Goal: Task Accomplishment & Management: Manage account settings

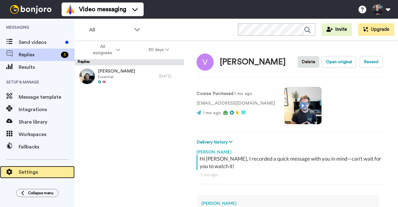
click at [34, 172] on span "Settings" at bounding box center [47, 171] width 56 height 7
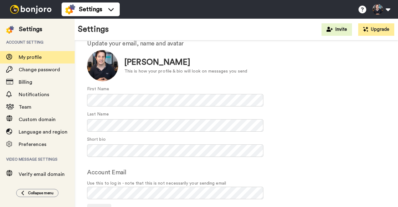
scroll to position [29, 0]
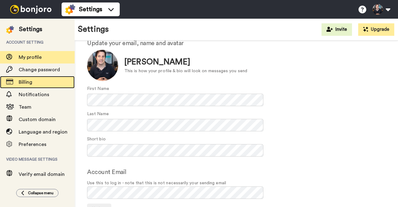
click at [35, 77] on div "Billing" at bounding box center [37, 82] width 75 height 12
